Goal: Information Seeking & Learning: Learn about a topic

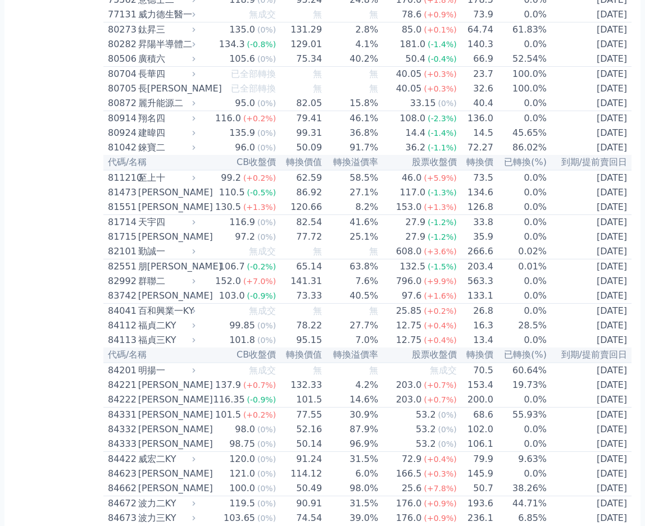
scroll to position [5741, 0]
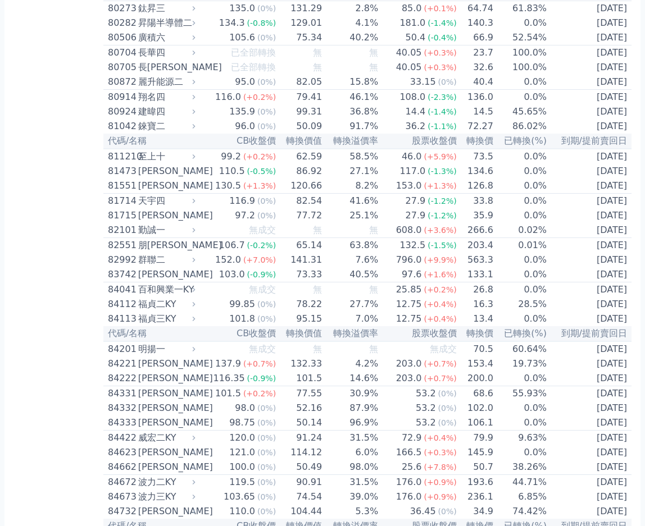
click at [143, 258] on div "群聯二" at bounding box center [165, 259] width 55 height 13
click at [478, 263] on td "563.3" at bounding box center [475, 260] width 37 height 15
click at [195, 261] on icon at bounding box center [193, 259] width 7 height 7
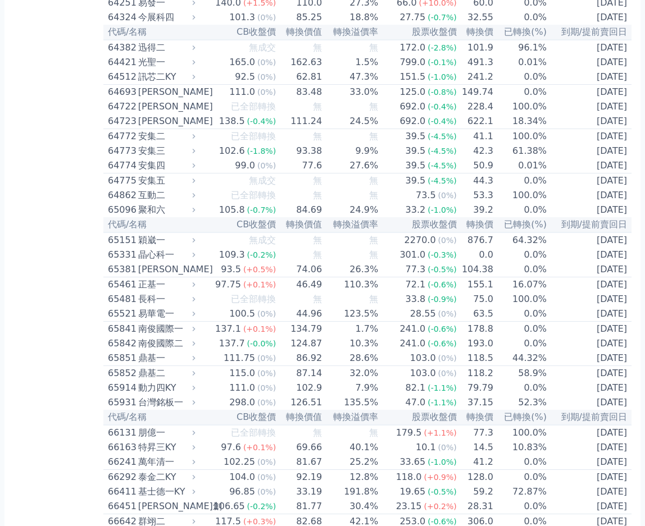
scroll to position [4674, 0]
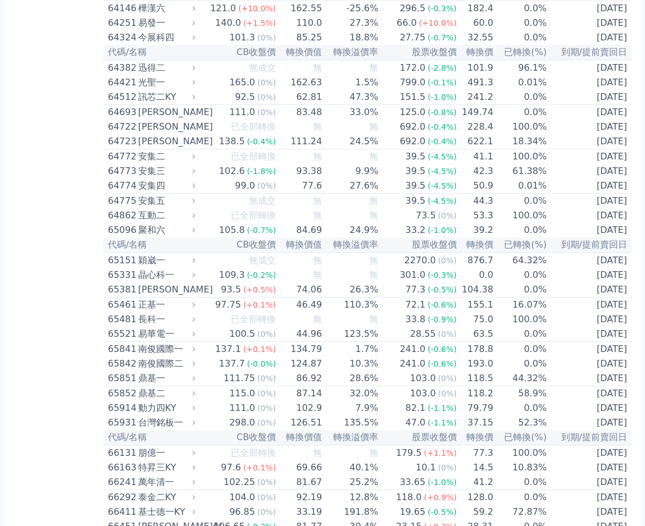
click at [480, 84] on td "491.3" at bounding box center [475, 82] width 37 height 15
click at [411, 83] on div "799.0" at bounding box center [412, 82] width 30 height 13
click at [417, 81] on div "799.0" at bounding box center [412, 82] width 30 height 13
click at [462, 80] on td "491.3" at bounding box center [475, 82] width 37 height 15
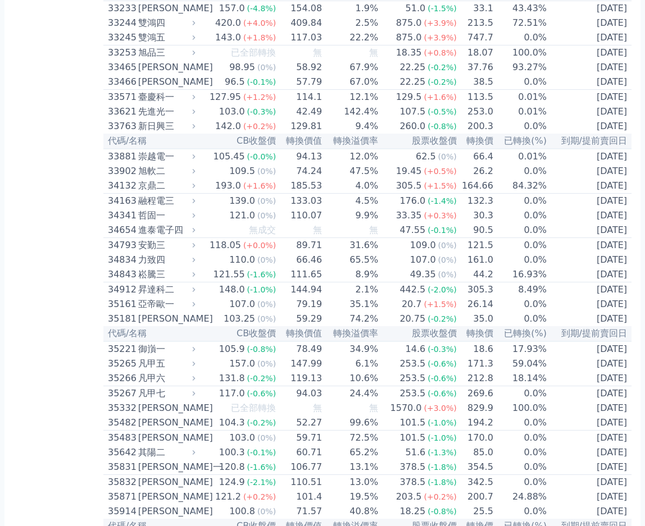
scroll to position [1921, 0]
